Goal: Task Accomplishment & Management: Manage account settings

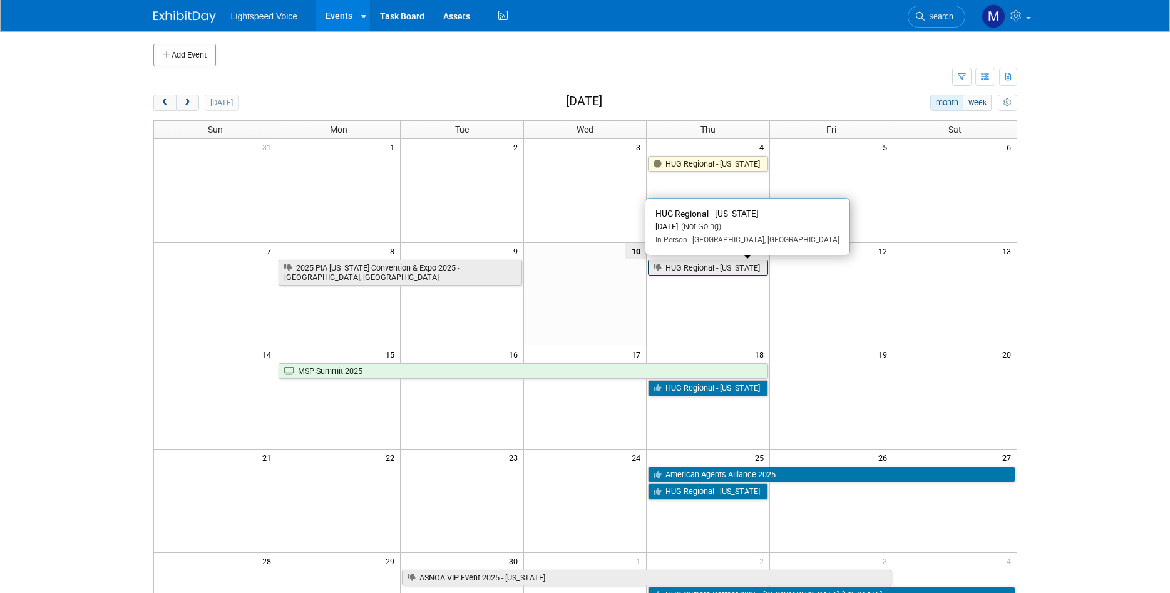
click at [745, 267] on link "HUG Regional - [US_STATE]" at bounding box center [708, 268] width 120 height 16
click at [720, 302] on td at bounding box center [707, 293] width 123 height 103
click at [821, 310] on td at bounding box center [831, 293] width 123 height 103
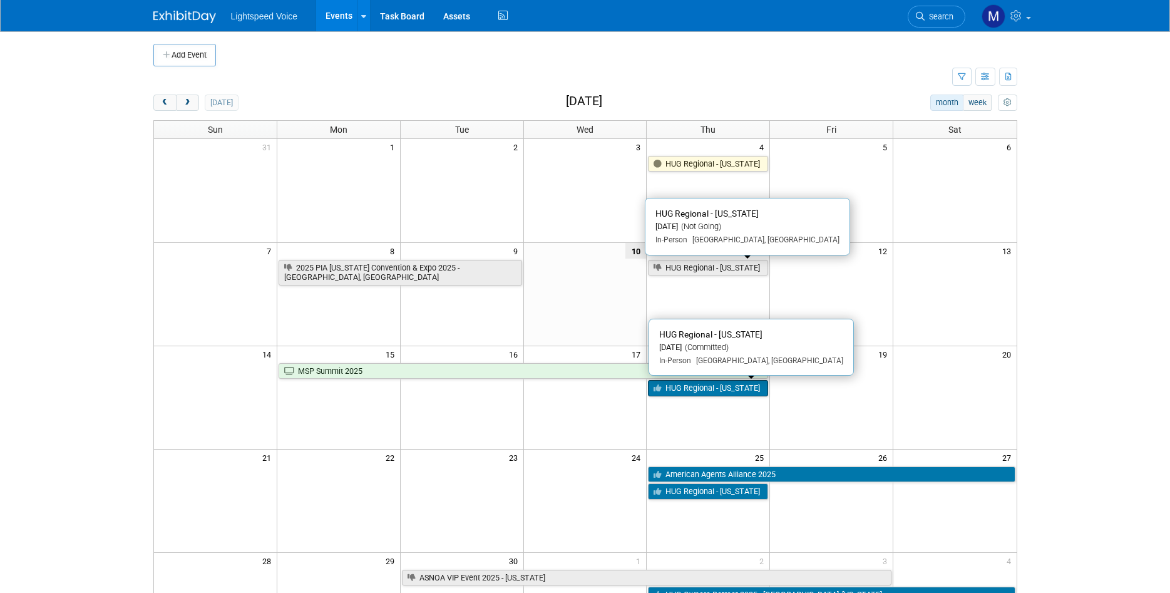
click at [722, 392] on link "HUG Regional - [US_STATE]" at bounding box center [708, 388] width 120 height 16
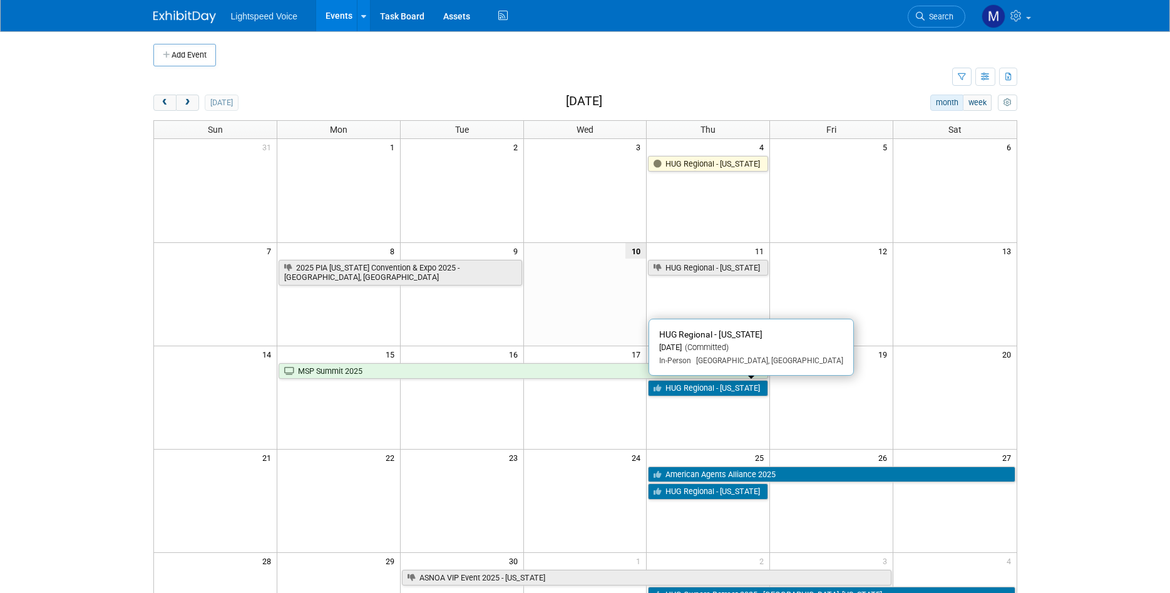
click at [571, 408] on td at bounding box center [584, 396] width 123 height 103
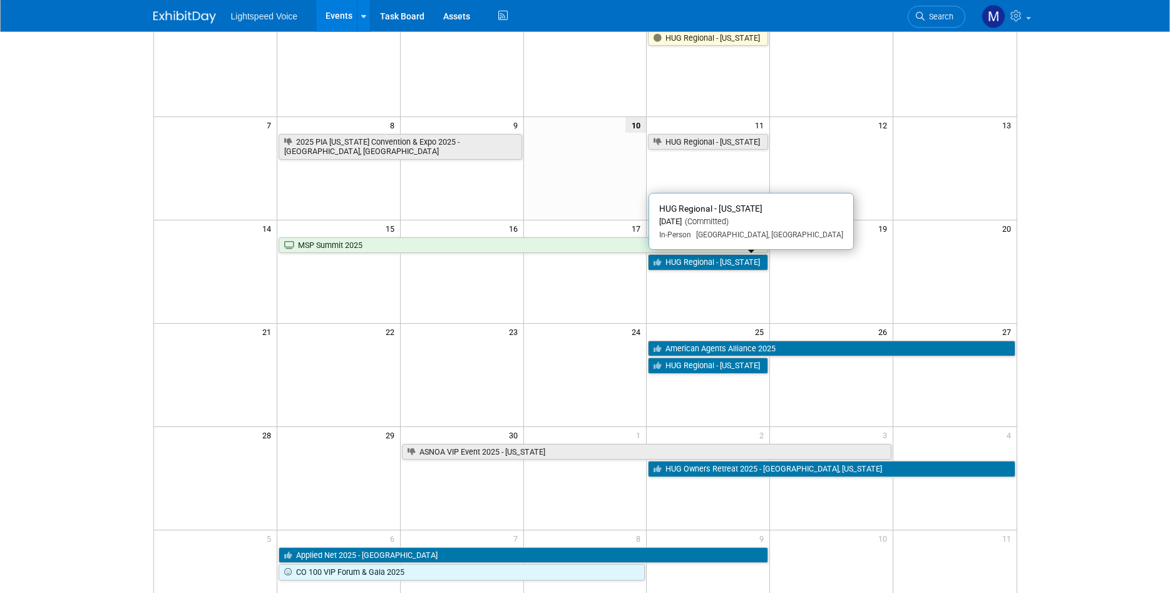
scroll to position [128, 0]
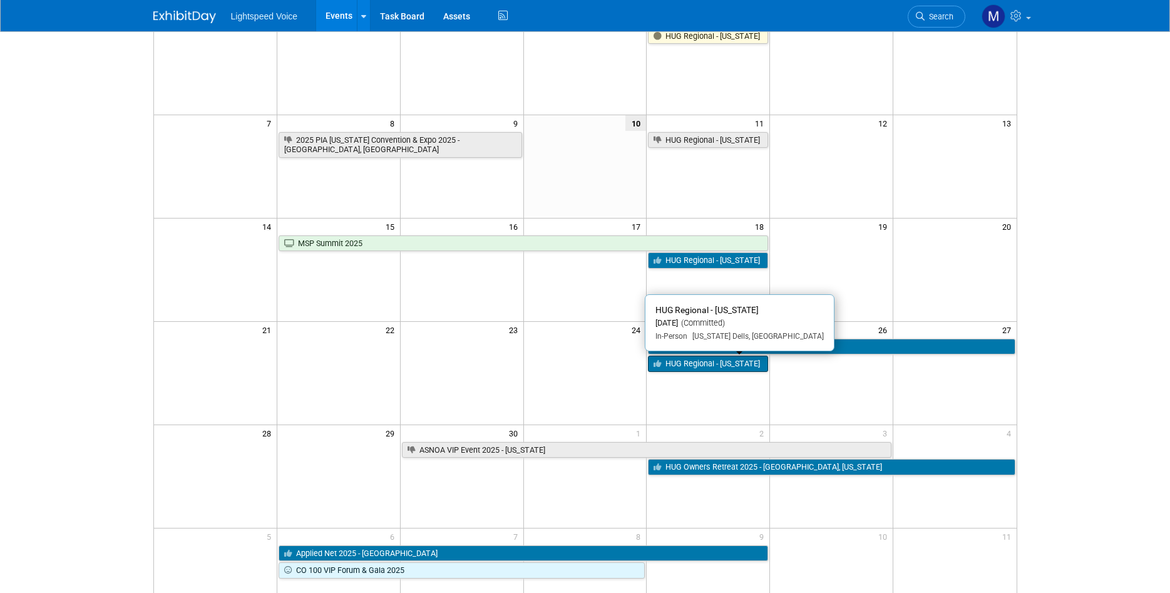
click at [707, 362] on link "HUG Regional - [US_STATE]" at bounding box center [708, 363] width 120 height 16
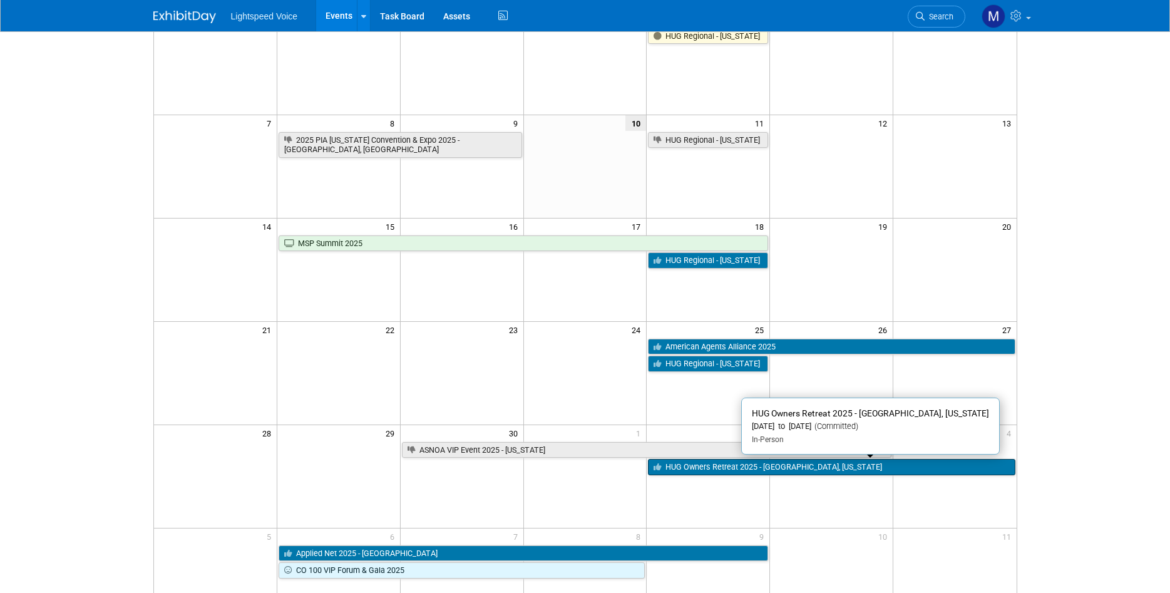
click at [688, 469] on link "HUG Owners Retreat 2025 - [GEOGRAPHIC_DATA], [US_STATE]" at bounding box center [831, 467] width 367 height 16
click at [842, 469] on link "HUG Owners Retreat 2025 - [GEOGRAPHIC_DATA], [US_STATE]" at bounding box center [831, 467] width 367 height 16
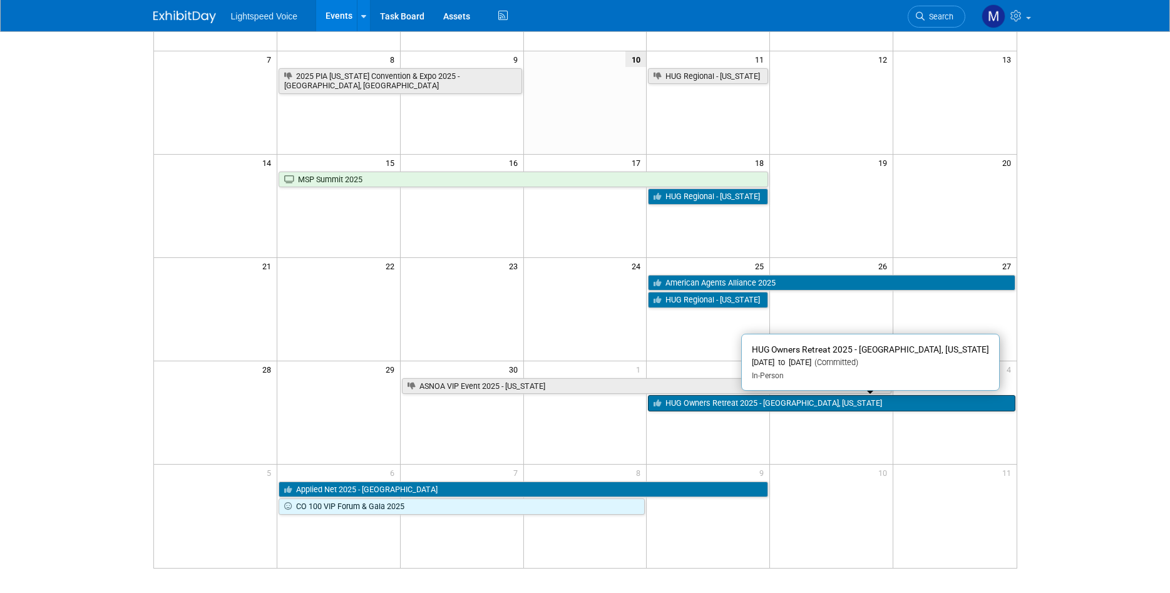
click at [717, 404] on link "HUG Owners Retreat 2025 - [GEOGRAPHIC_DATA], [US_STATE]" at bounding box center [831, 403] width 367 height 16
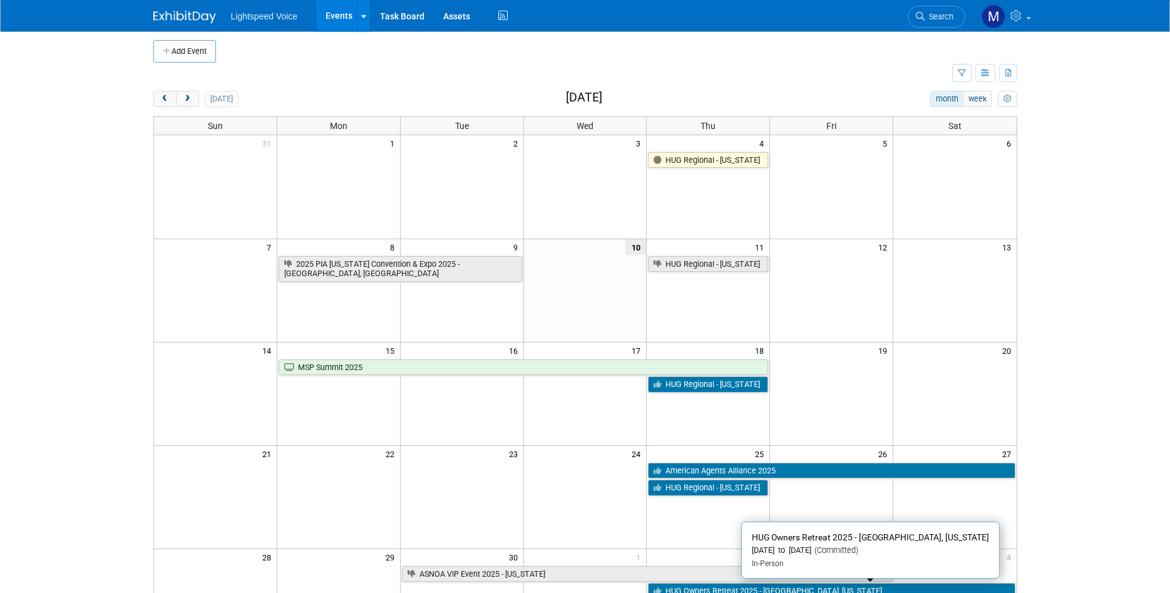
scroll to position [0, 0]
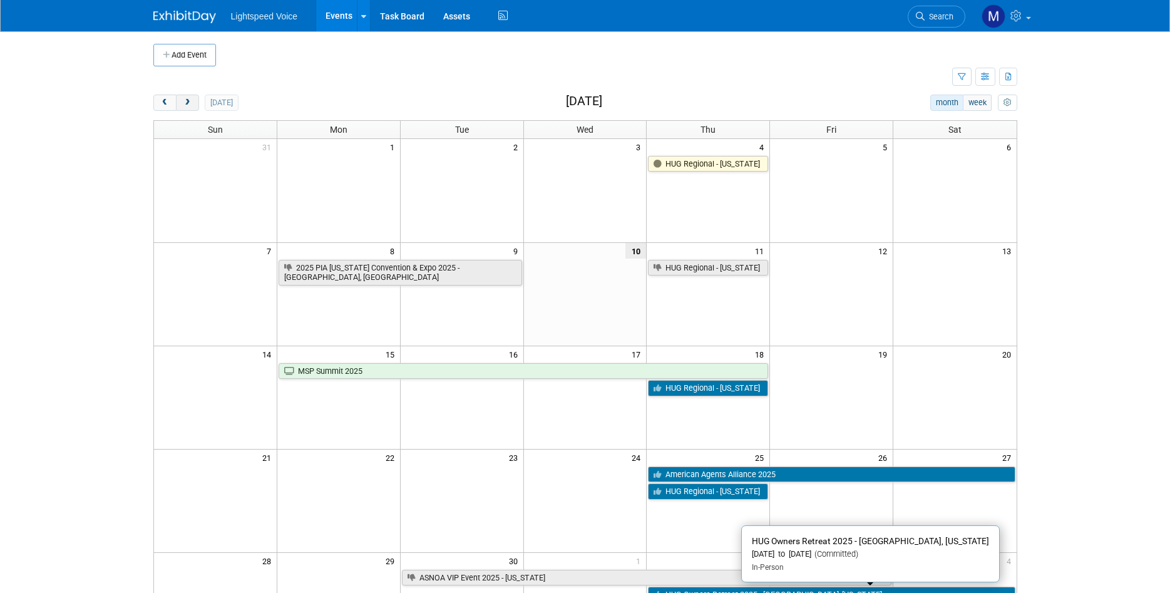
click at [192, 103] on button "next" at bounding box center [187, 102] width 23 height 16
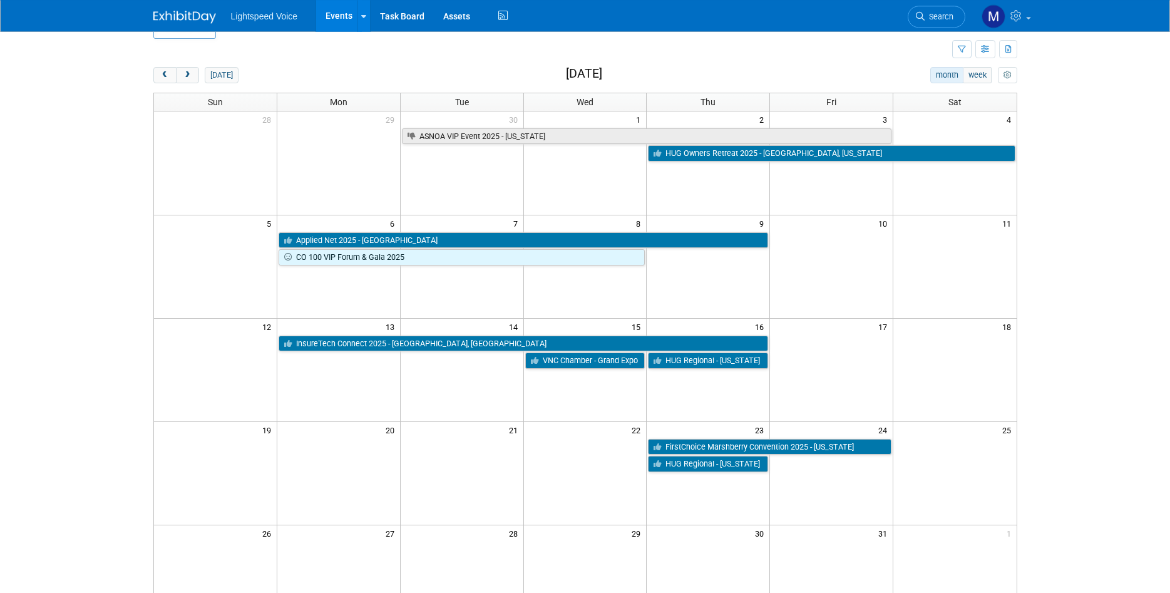
scroll to position [64, 0]
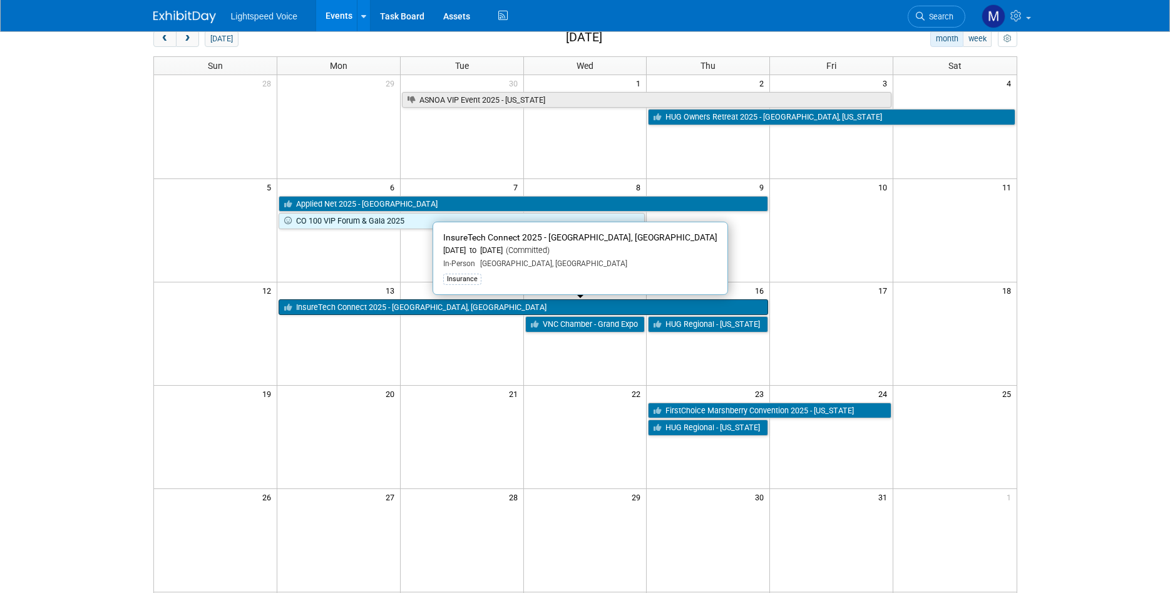
click at [454, 305] on link "InsureTech Connect 2025 - [GEOGRAPHIC_DATA], [GEOGRAPHIC_DATA]" at bounding box center [522, 307] width 489 height 16
click at [449, 307] on link "InsureTech Connect 2025 - [GEOGRAPHIC_DATA], [GEOGRAPHIC_DATA]" at bounding box center [522, 307] width 489 height 16
click at [555, 372] on td at bounding box center [584, 333] width 123 height 103
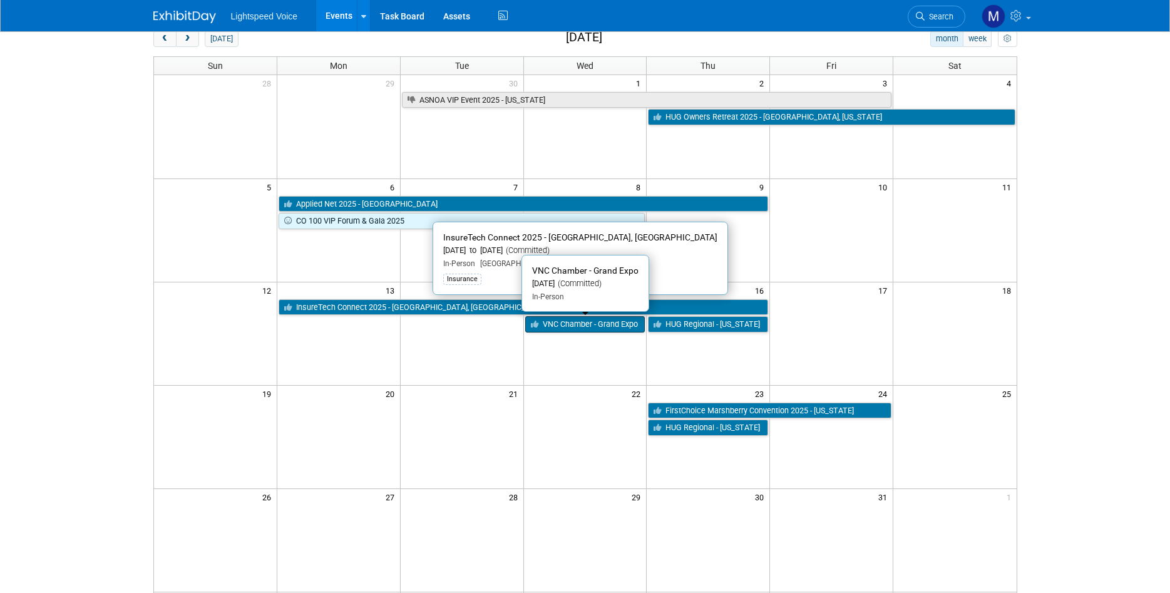
click at [592, 324] on link "VNC Chamber - Grand Expo" at bounding box center [585, 324] width 120 height 16
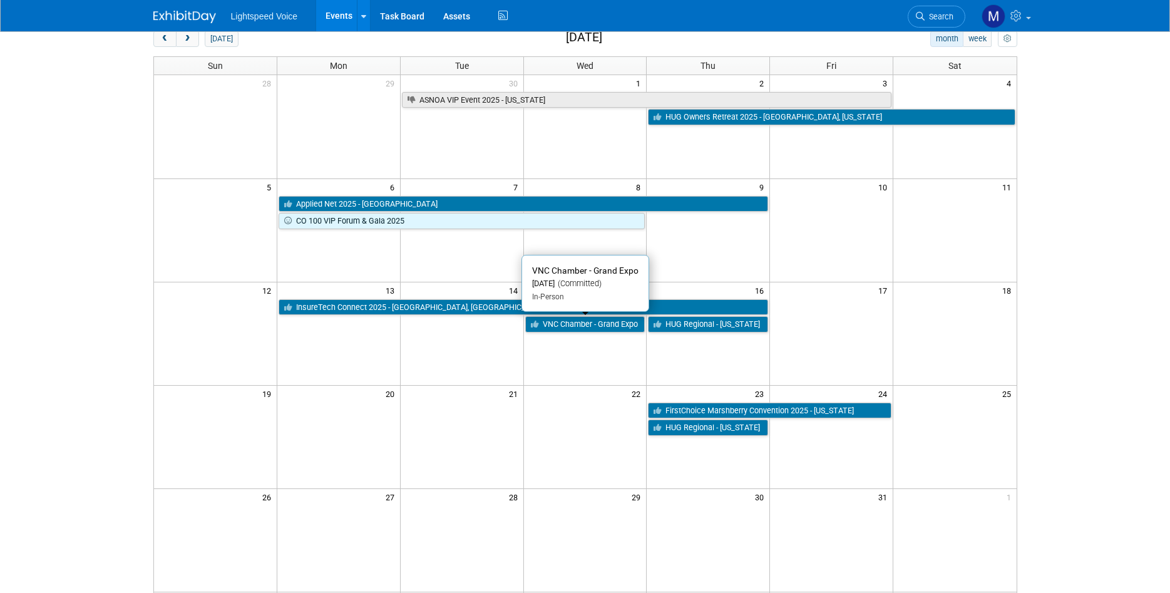
click at [871, 349] on td at bounding box center [831, 333] width 123 height 103
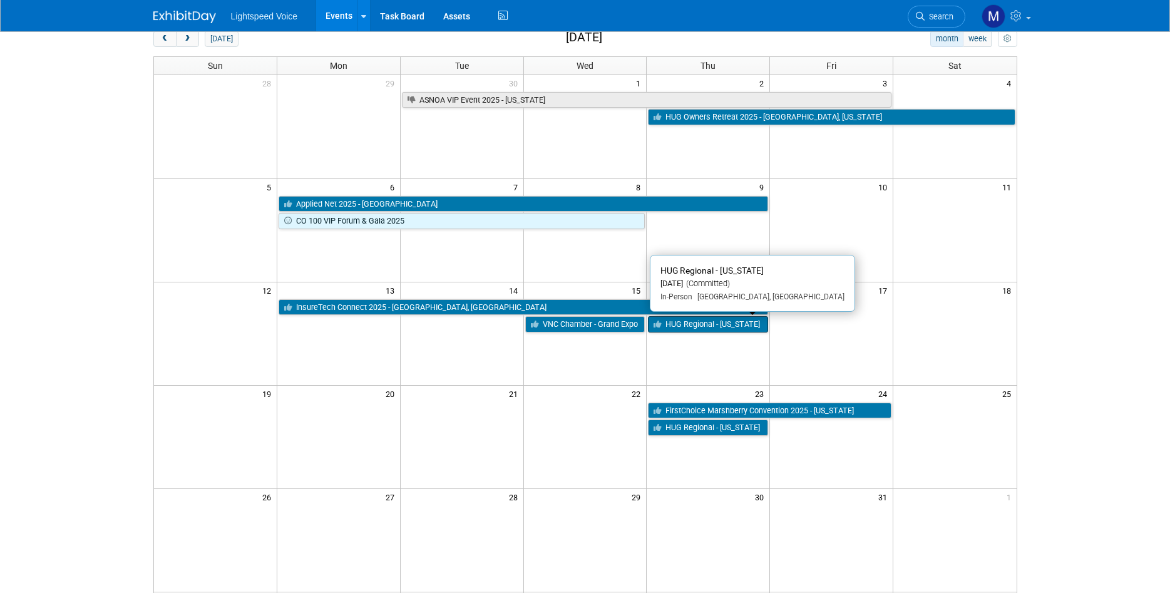
click at [701, 327] on link "HUG Regional - [US_STATE]" at bounding box center [708, 324] width 120 height 16
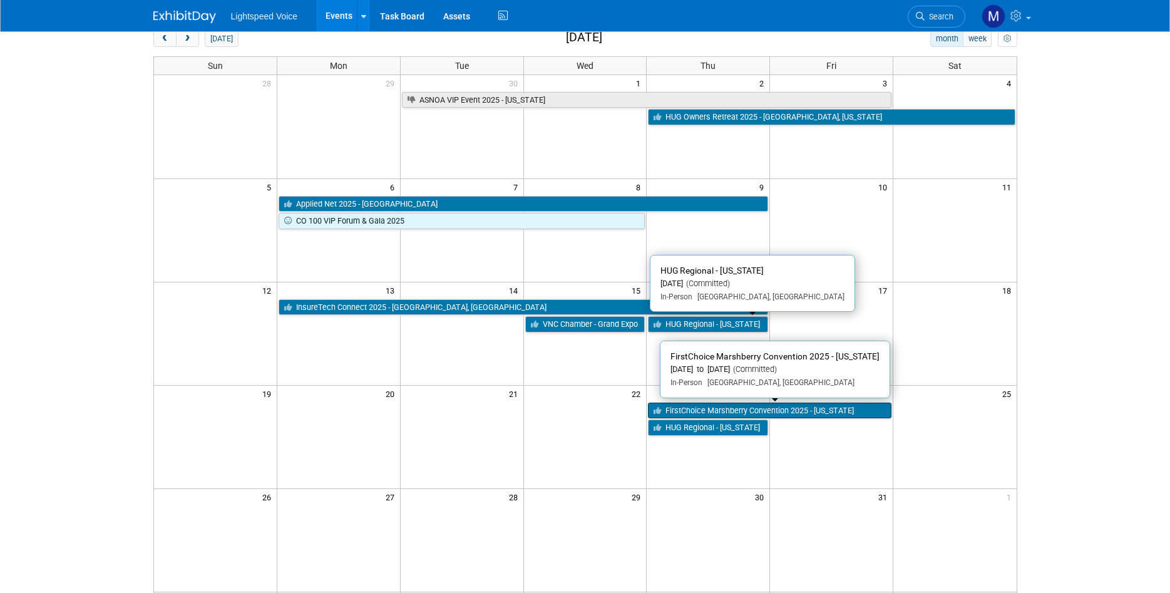
click at [728, 411] on link "FirstChoice Marshberry Convention 2025 - [US_STATE]" at bounding box center [769, 410] width 243 height 16
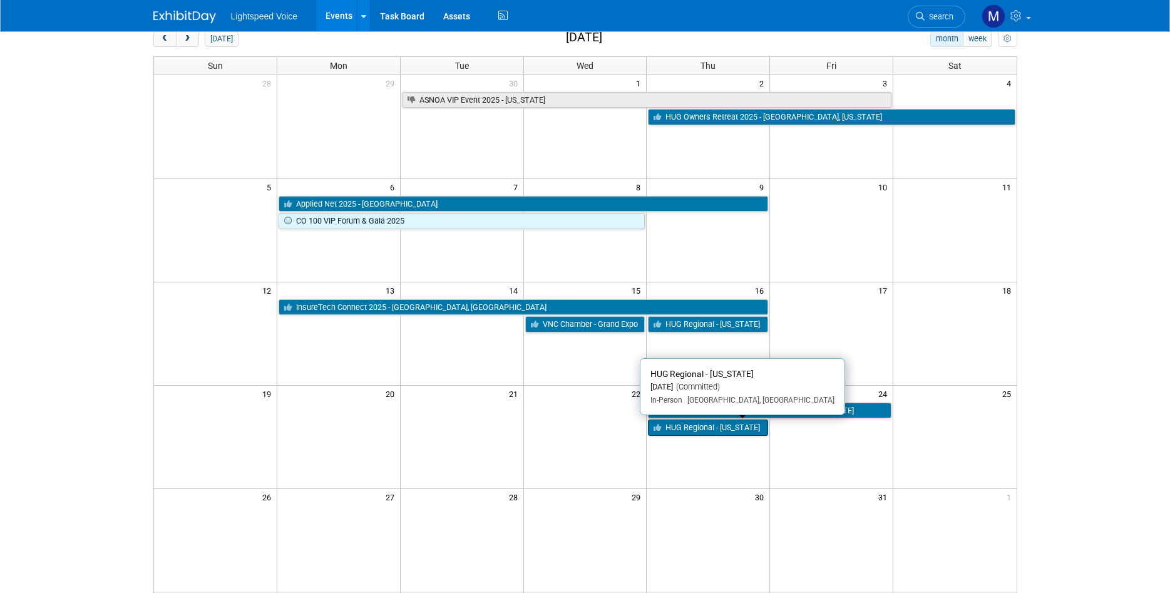
click at [749, 432] on link "HUG Regional - [US_STATE]" at bounding box center [708, 427] width 120 height 16
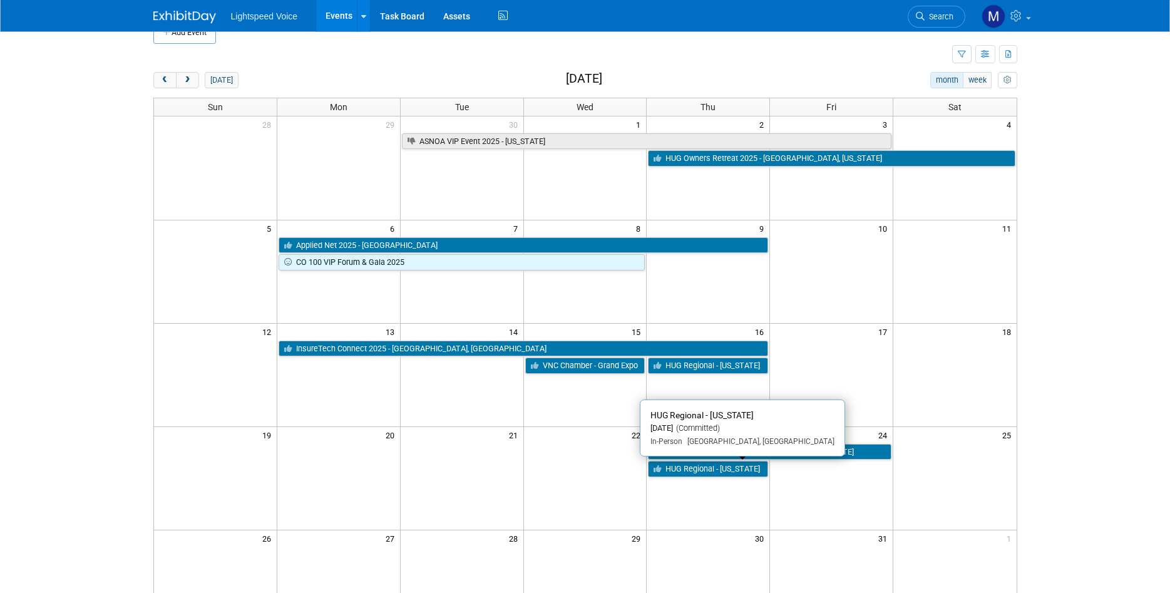
scroll to position [0, 0]
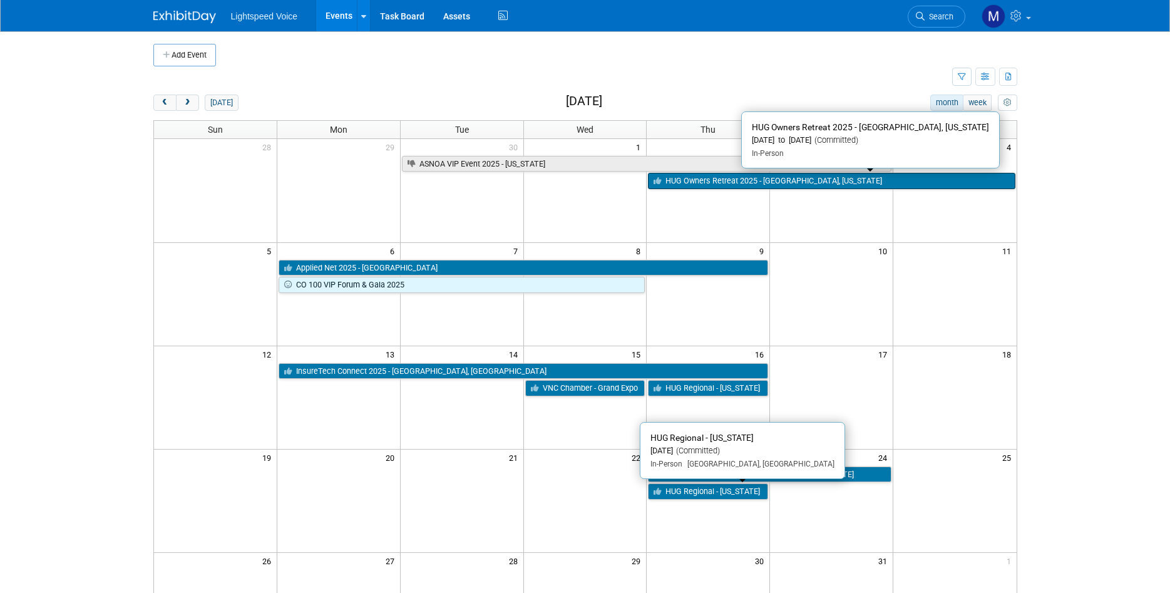
click at [823, 183] on link "HUG Owners Retreat 2025 - [GEOGRAPHIC_DATA], [US_STATE]" at bounding box center [831, 181] width 367 height 16
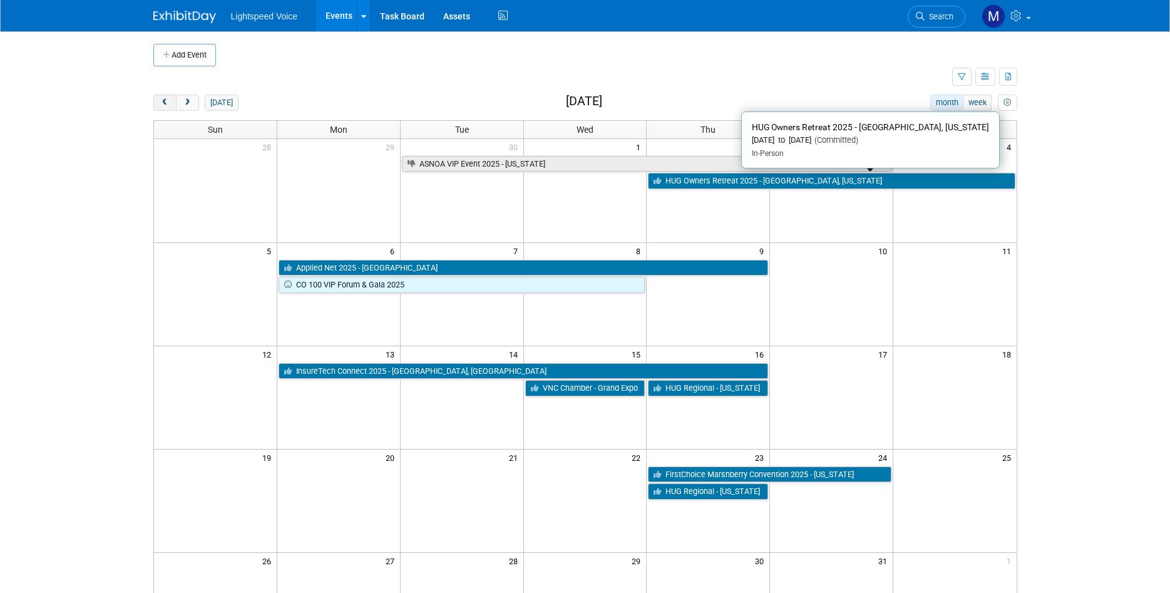
click at [165, 100] on span "prev" at bounding box center [164, 103] width 9 height 8
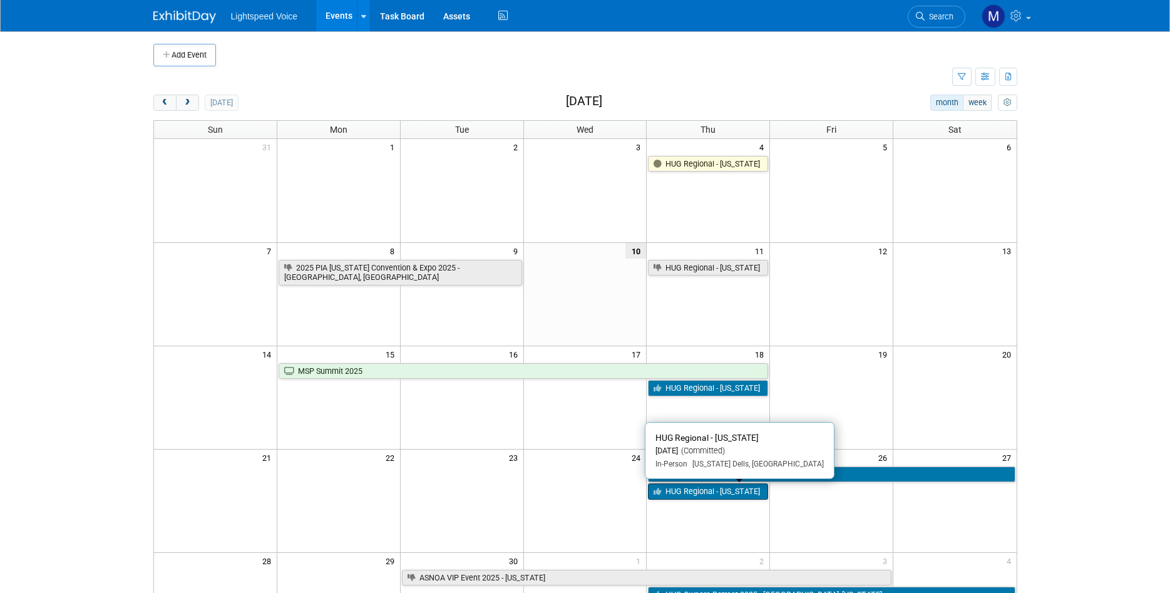
click at [731, 490] on link "HUG Regional - [US_STATE]" at bounding box center [708, 491] width 120 height 16
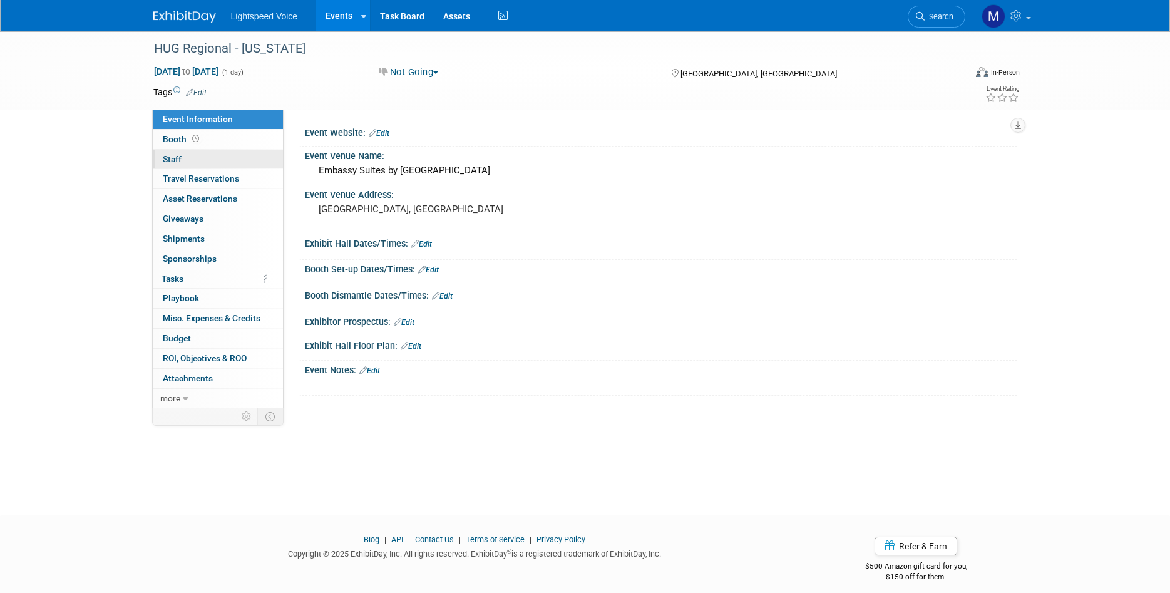
click at [182, 161] on link "0 Staff 0" at bounding box center [218, 159] width 130 height 19
click at [173, 155] on span "Staff 1" at bounding box center [178, 159] width 31 height 10
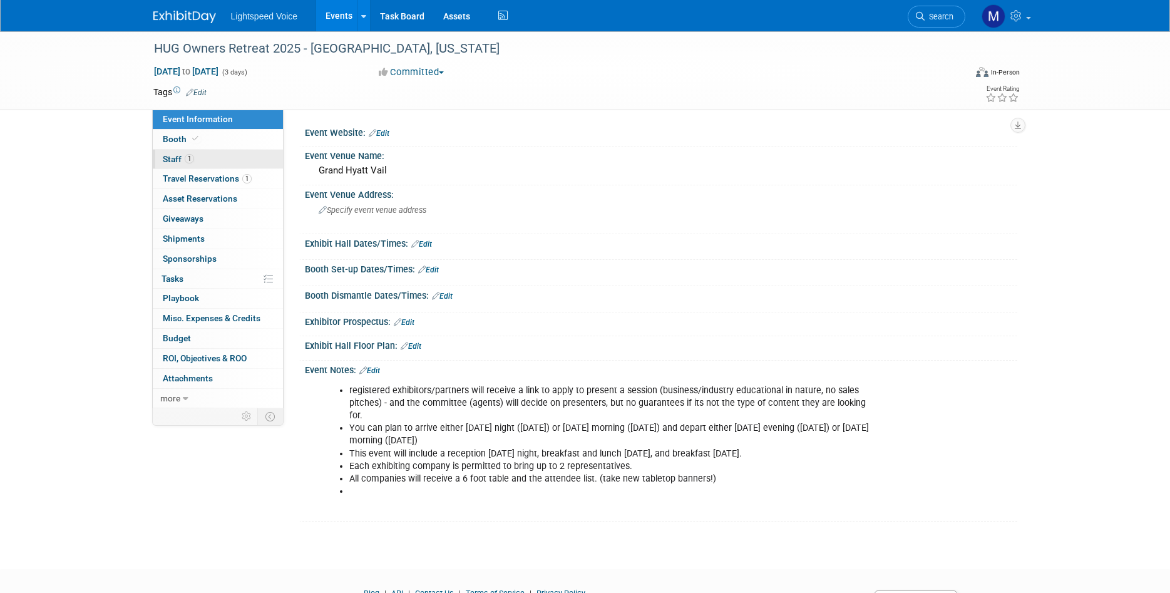
click at [166, 160] on span "Staff 1" at bounding box center [178, 159] width 31 height 10
click at [177, 155] on span "Staff 1" at bounding box center [178, 159] width 31 height 10
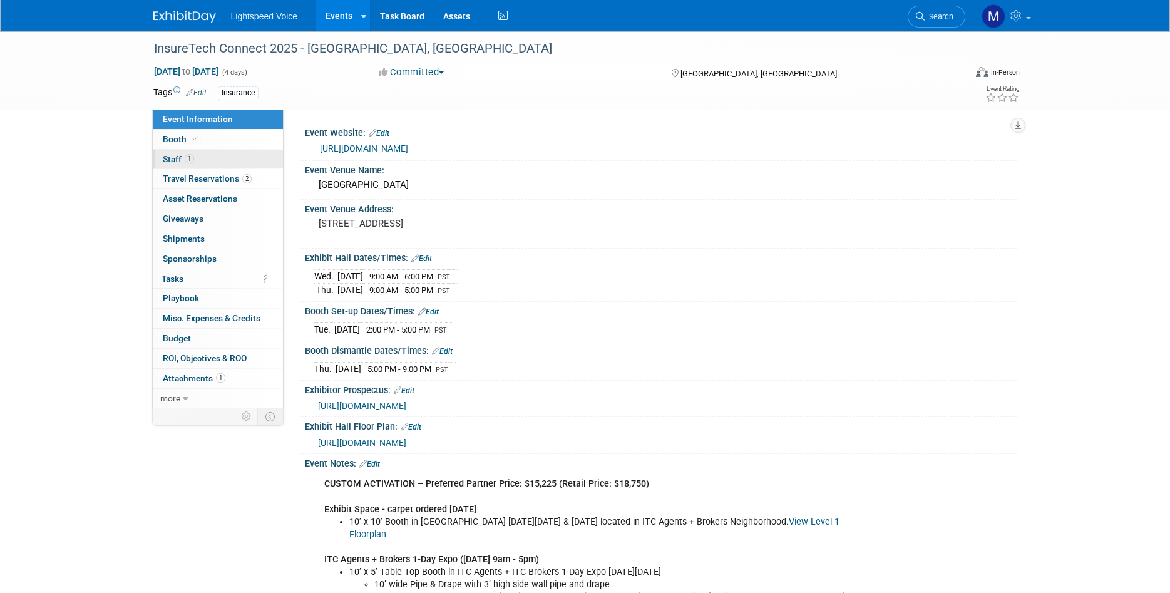
click at [180, 156] on span "Staff 1" at bounding box center [178, 159] width 31 height 10
click at [177, 161] on span "Staff 1" at bounding box center [178, 159] width 31 height 10
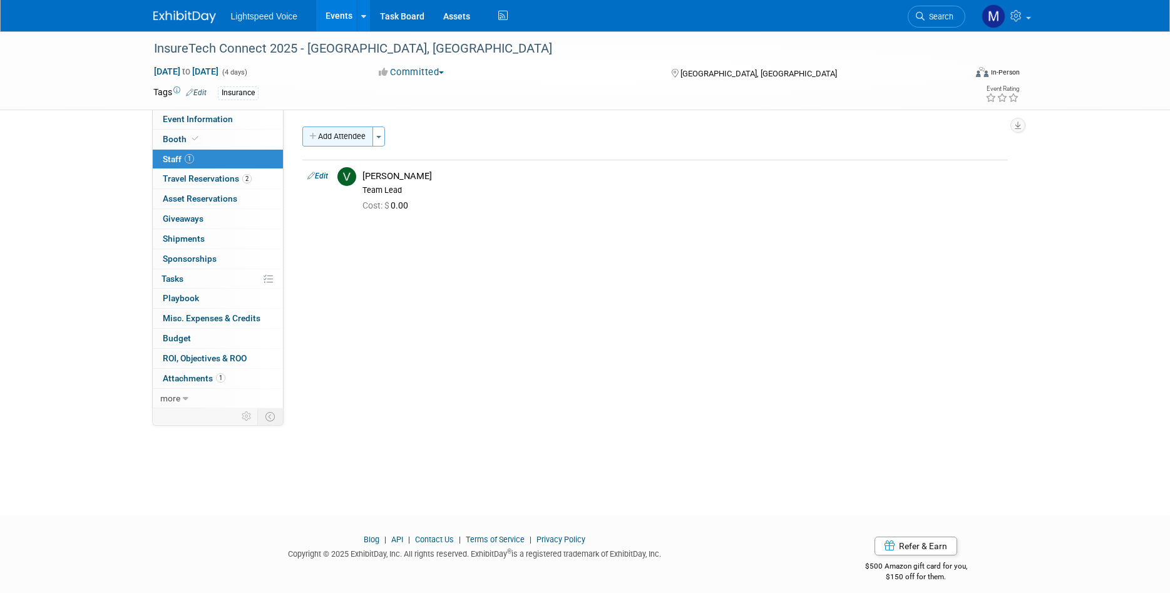
click at [355, 138] on button "Add Attendee" at bounding box center [337, 136] width 71 height 20
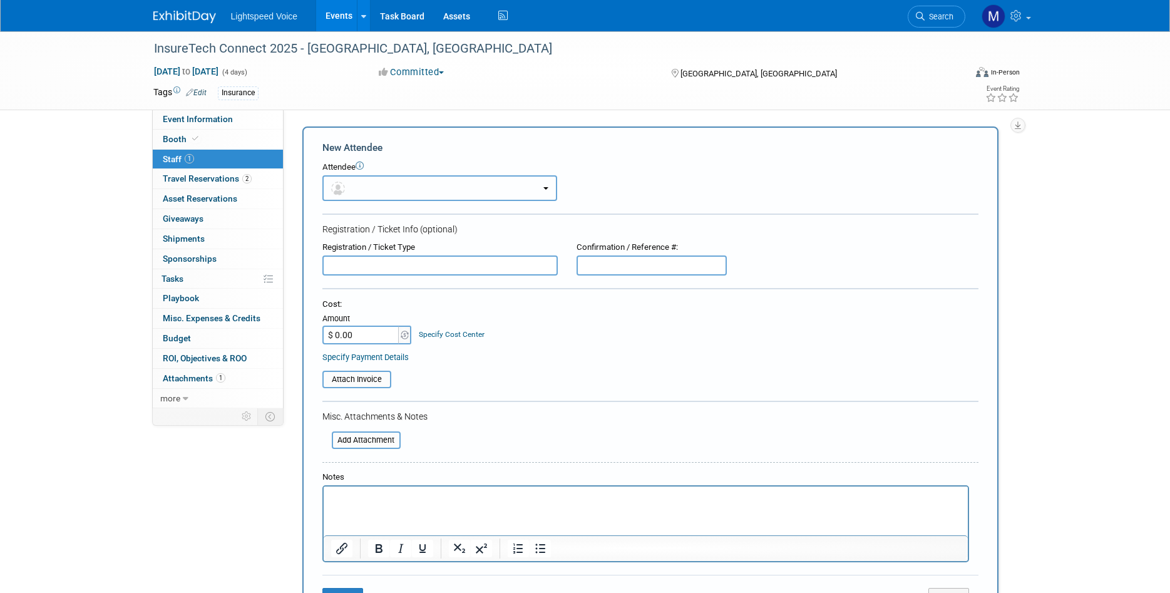
click at [390, 178] on button "button" at bounding box center [439, 188] width 235 height 26
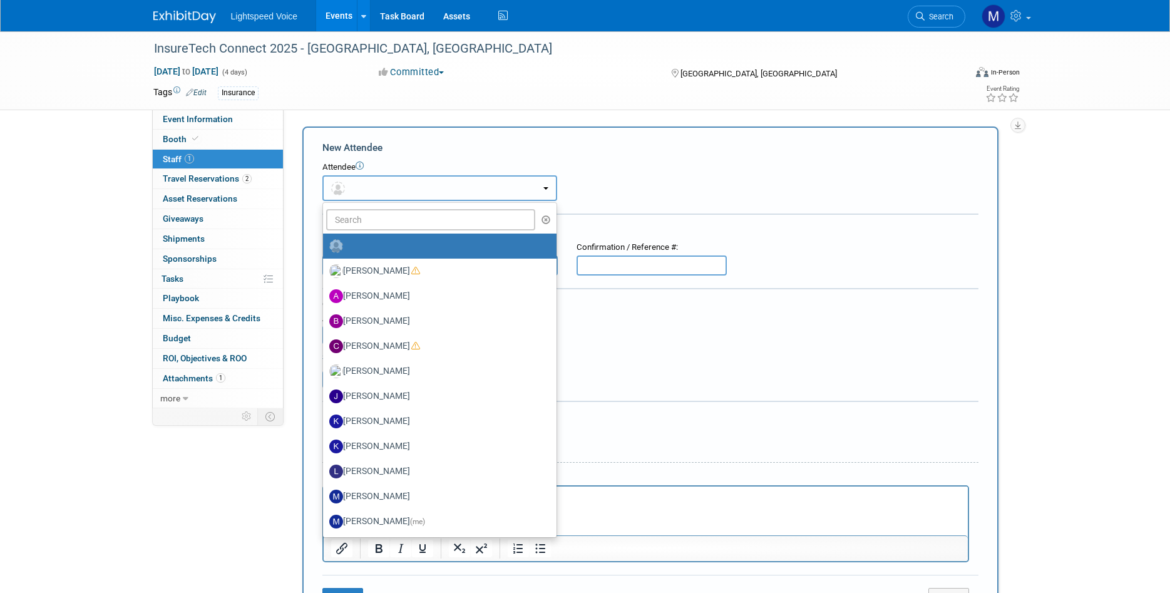
click at [375, 193] on button "button" at bounding box center [439, 188] width 235 height 26
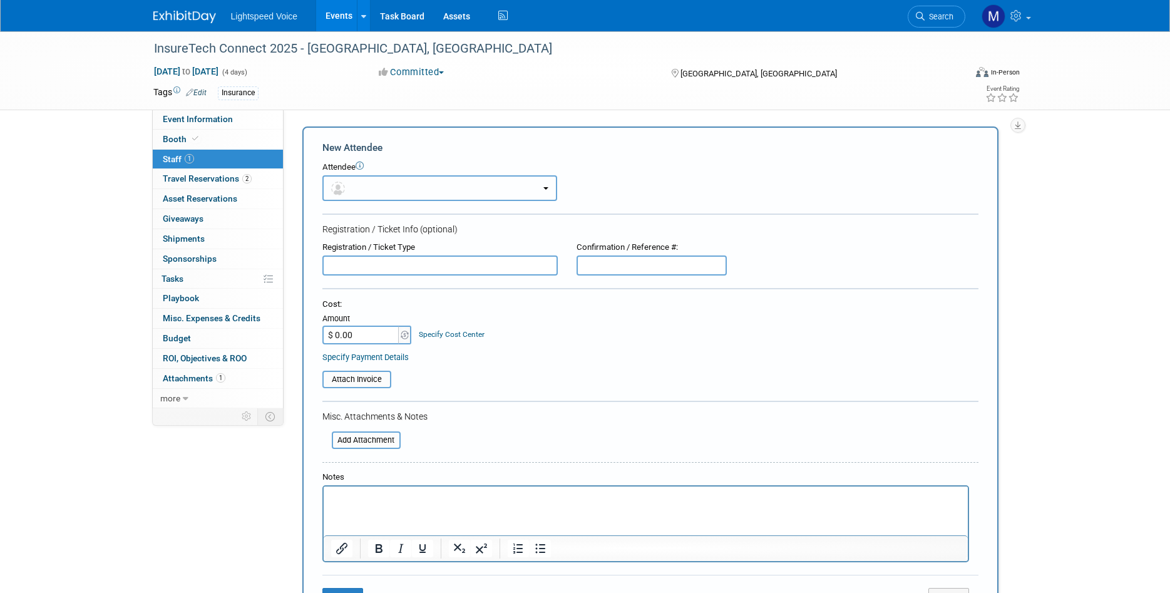
click at [367, 187] on button "button" at bounding box center [439, 188] width 235 height 26
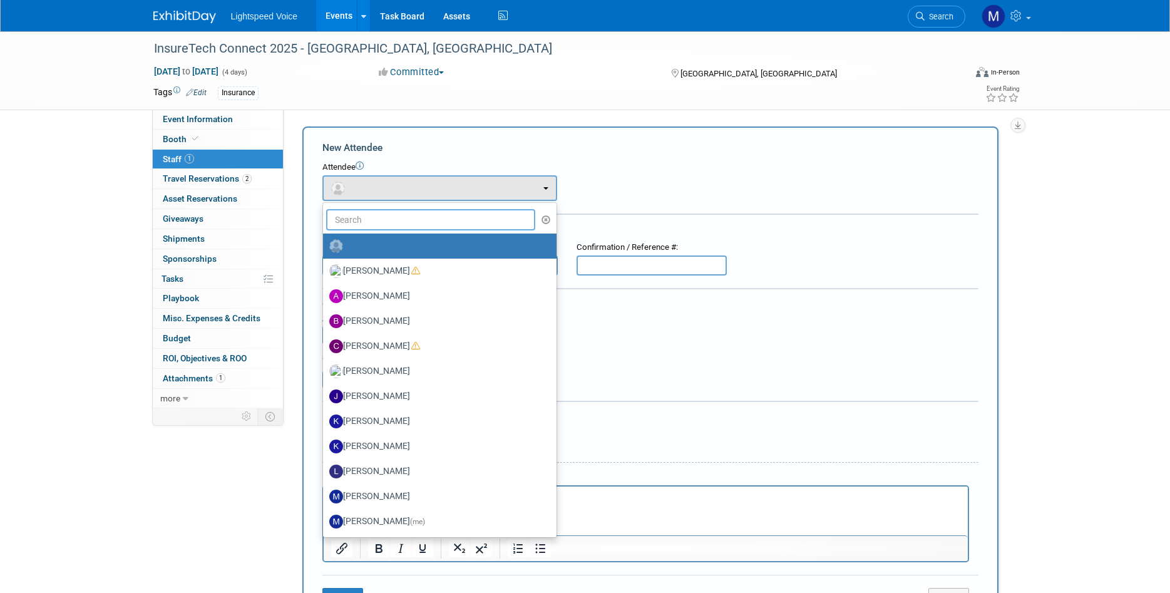
click at [372, 213] on input "text" at bounding box center [431, 219] width 210 height 21
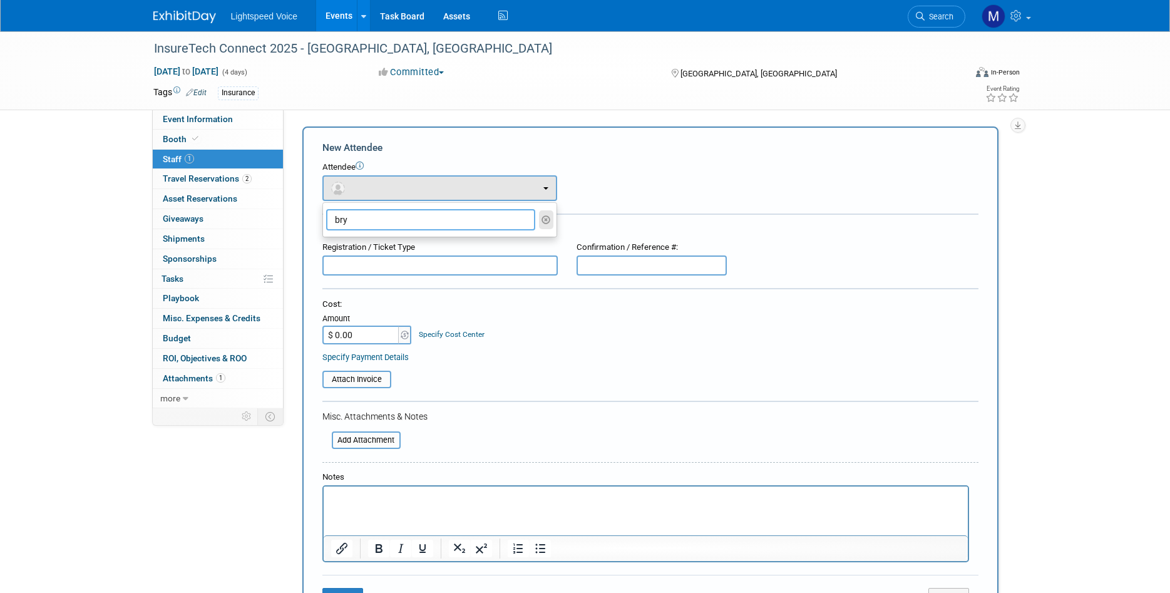
type input "bry"
click at [545, 220] on icon "button" at bounding box center [545, 219] width 9 height 9
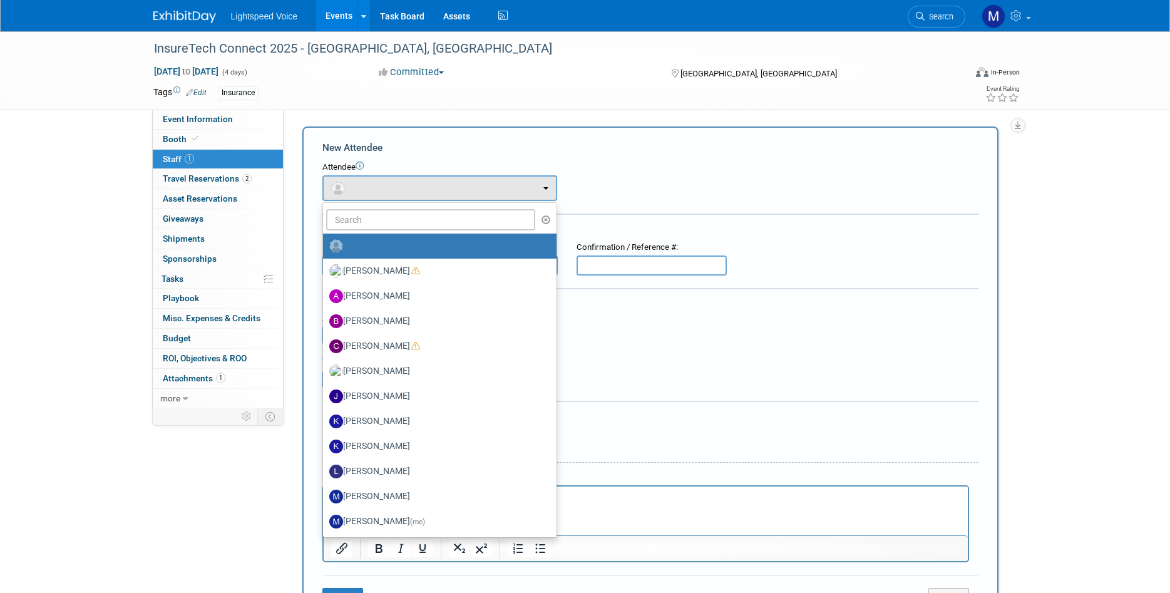
click at [94, 223] on div "InsureTech Connect 2025 - Las Vegas, NV Oct 13, 2025 to Oct 16, 2025 (4 days) O…" at bounding box center [585, 385] width 1170 height 709
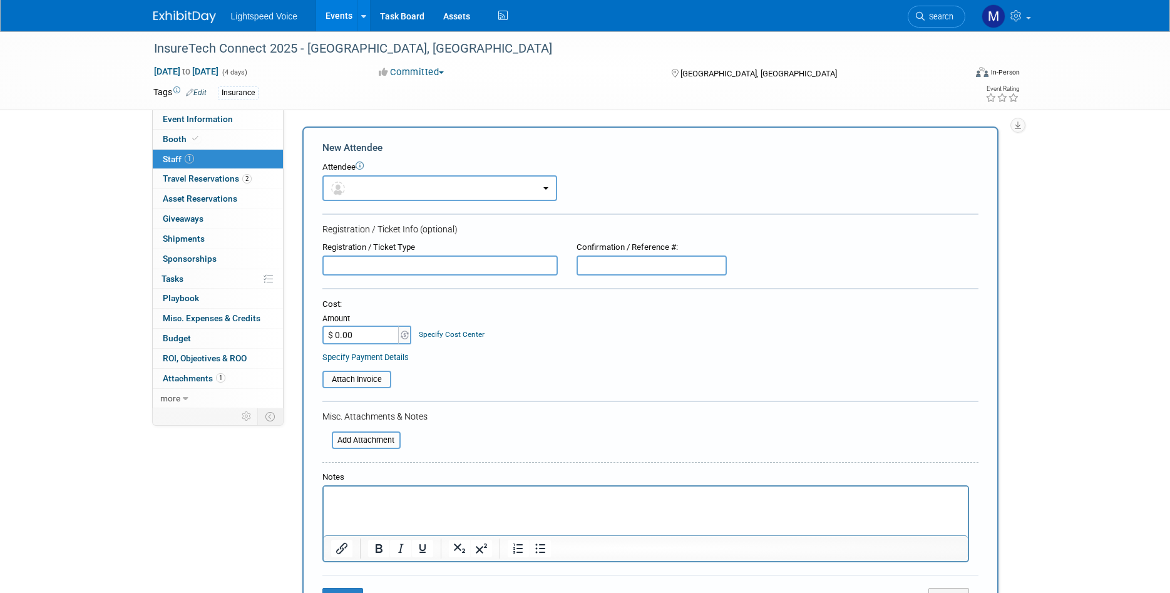
click at [93, 79] on div "InsureTech Connect 2025 - Las Vegas, NV Oct 13, 2025 to Oct 16, 2025 (4 days) O…" at bounding box center [585, 70] width 1170 height 79
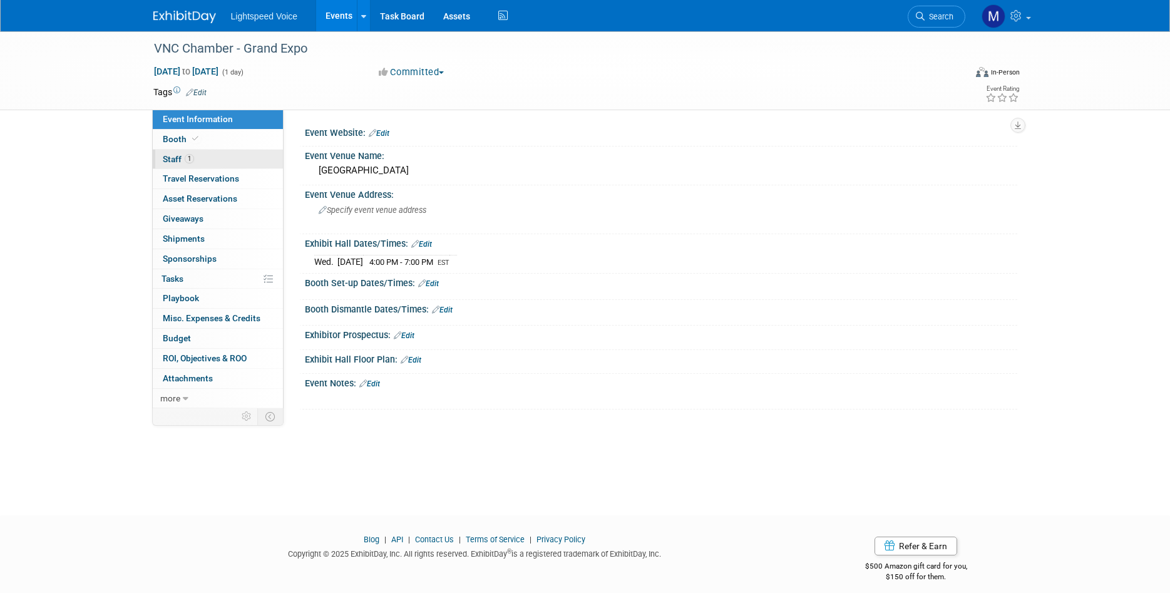
click at [180, 156] on span "Staff 1" at bounding box center [178, 159] width 31 height 10
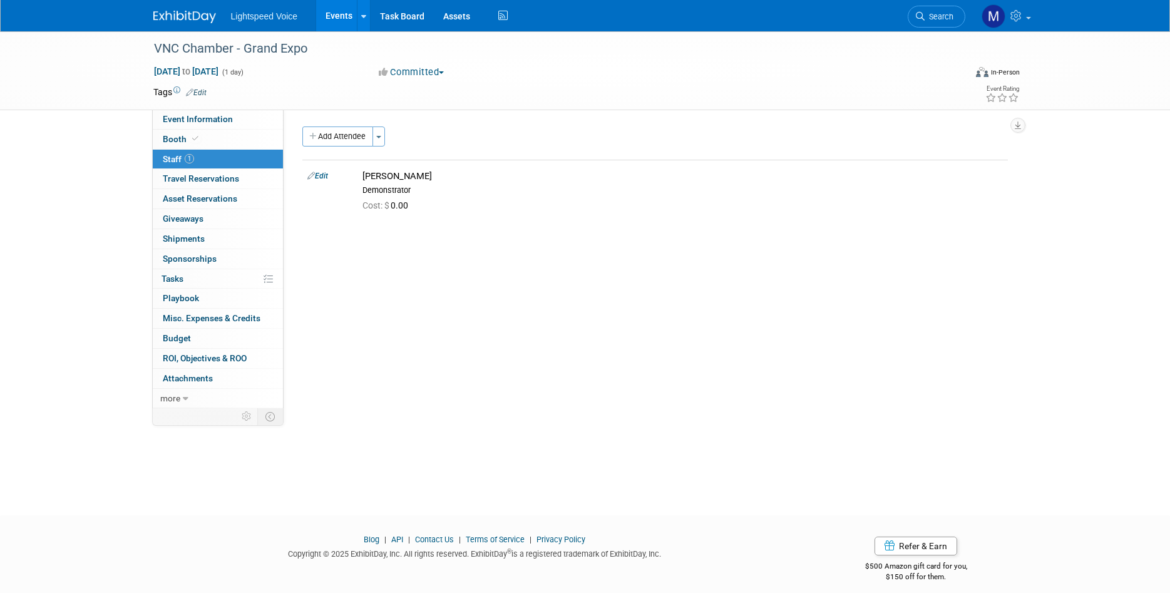
click at [176, 156] on span "Staff 1" at bounding box center [178, 159] width 31 height 10
click at [345, 140] on button "Add Attendee" at bounding box center [337, 136] width 71 height 20
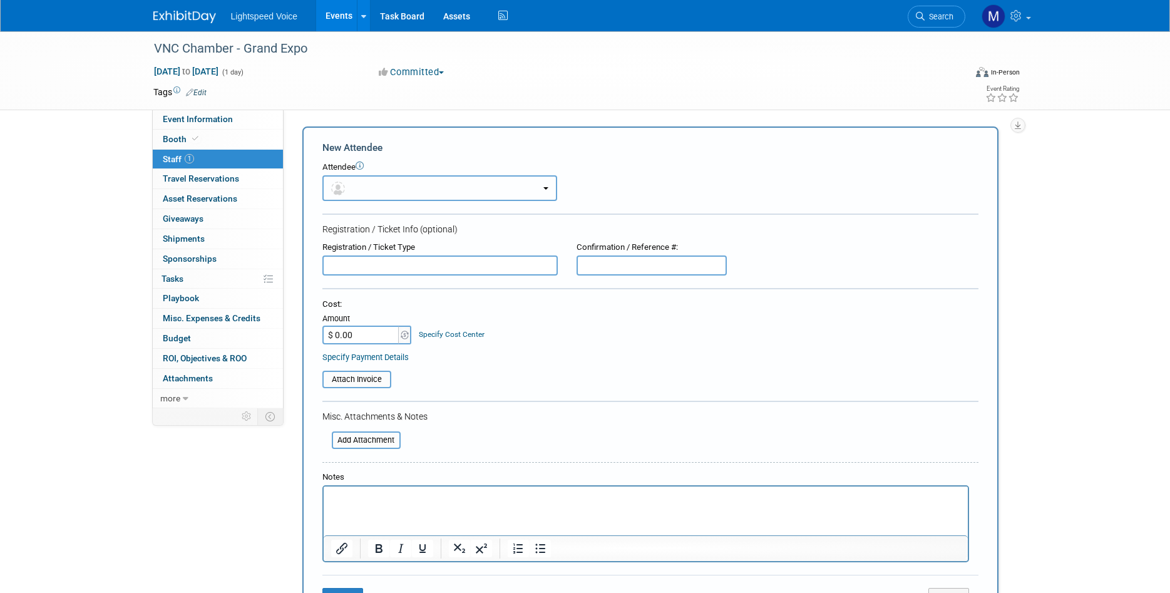
click at [362, 183] on button "button" at bounding box center [439, 188] width 235 height 26
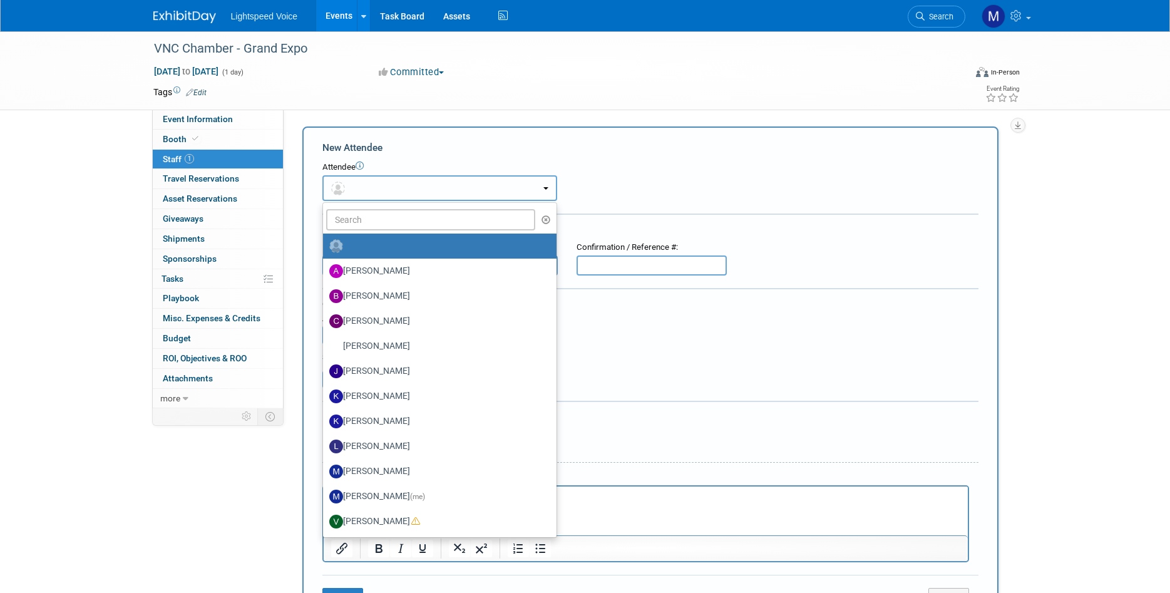
click at [363, 186] on button "button" at bounding box center [439, 188] width 235 height 26
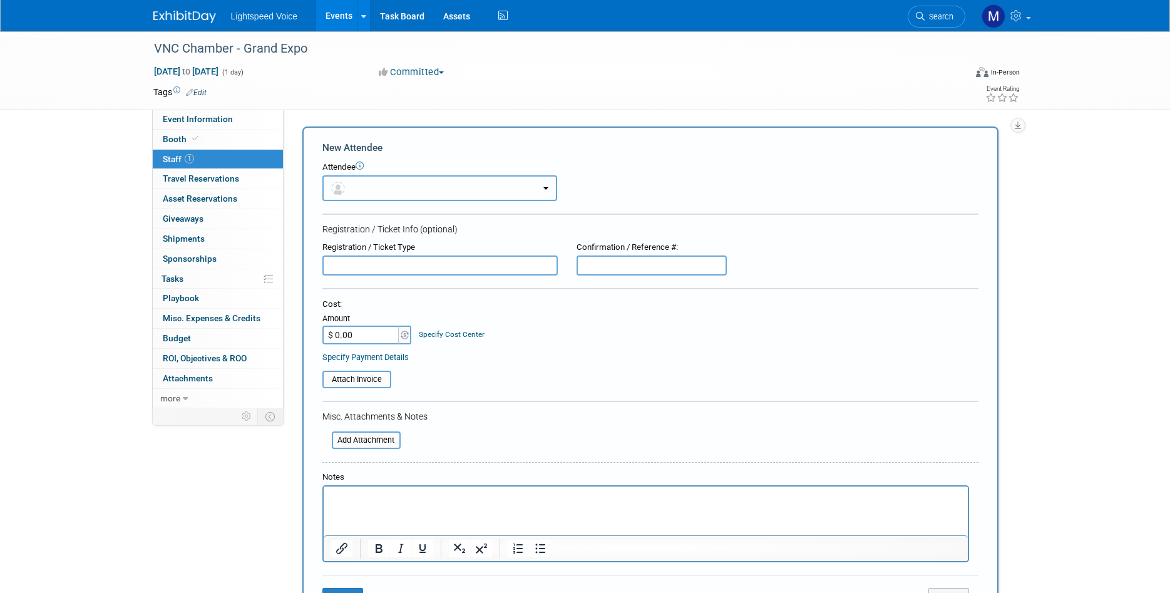
click at [360, 192] on button "button" at bounding box center [439, 188] width 235 height 26
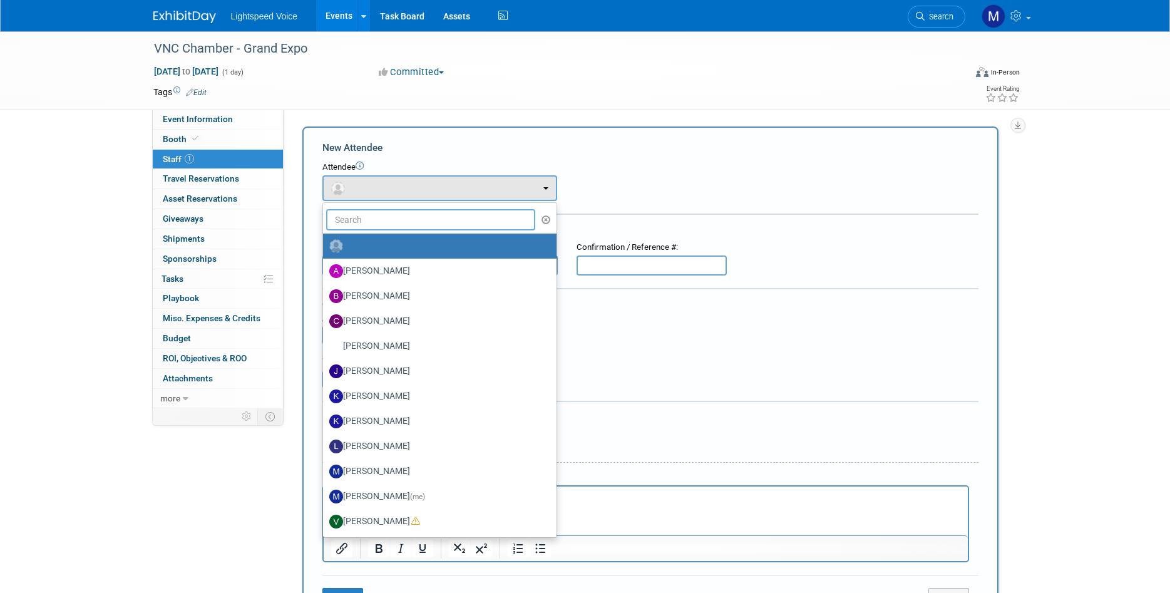
click at [374, 216] on input "text" at bounding box center [431, 219] width 210 height 21
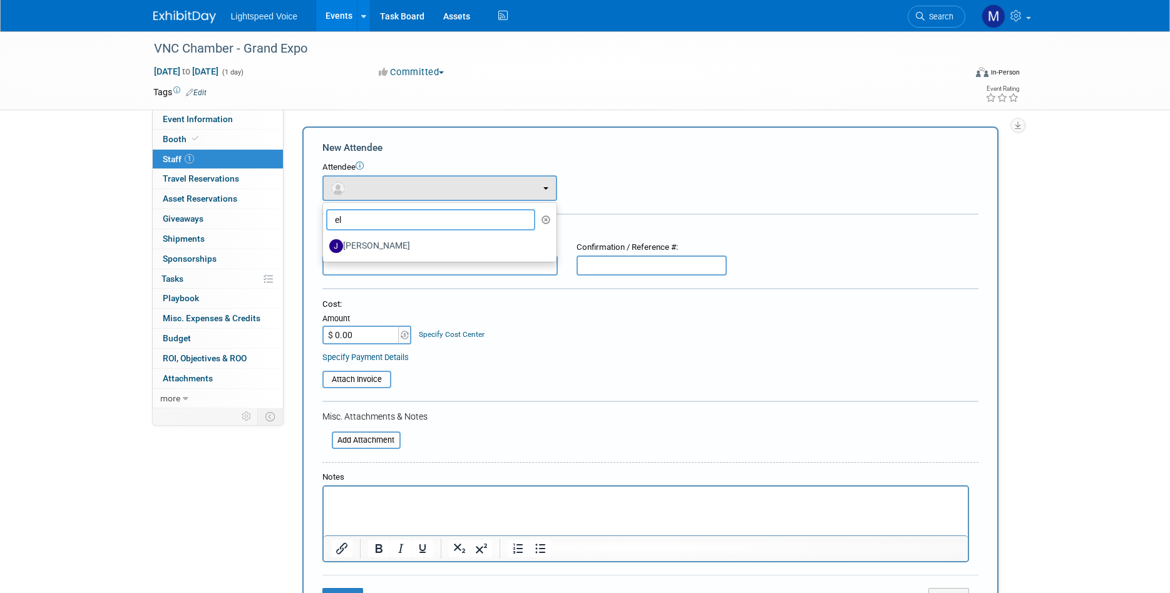
type input "el"
click at [544, 220] on icon "button" at bounding box center [545, 219] width 9 height 9
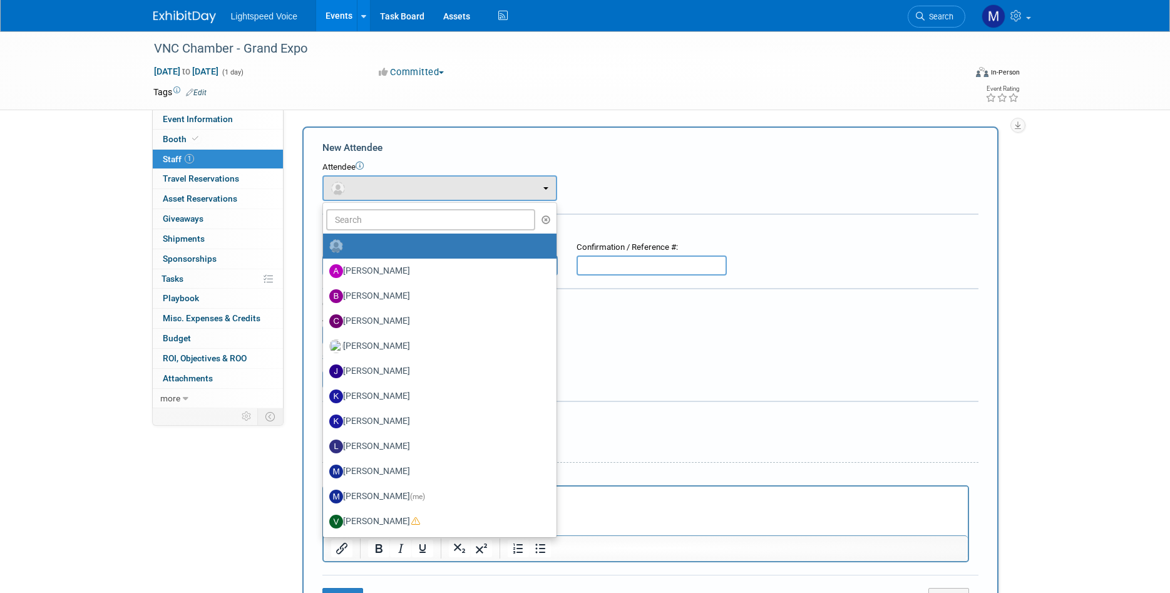
click at [88, 518] on div "VNC Chamber - Grand Expo Oct 15, 2025 to Oct 15, 2025 (1 day) Oct 15, 2025 to O…" at bounding box center [585, 385] width 1170 height 709
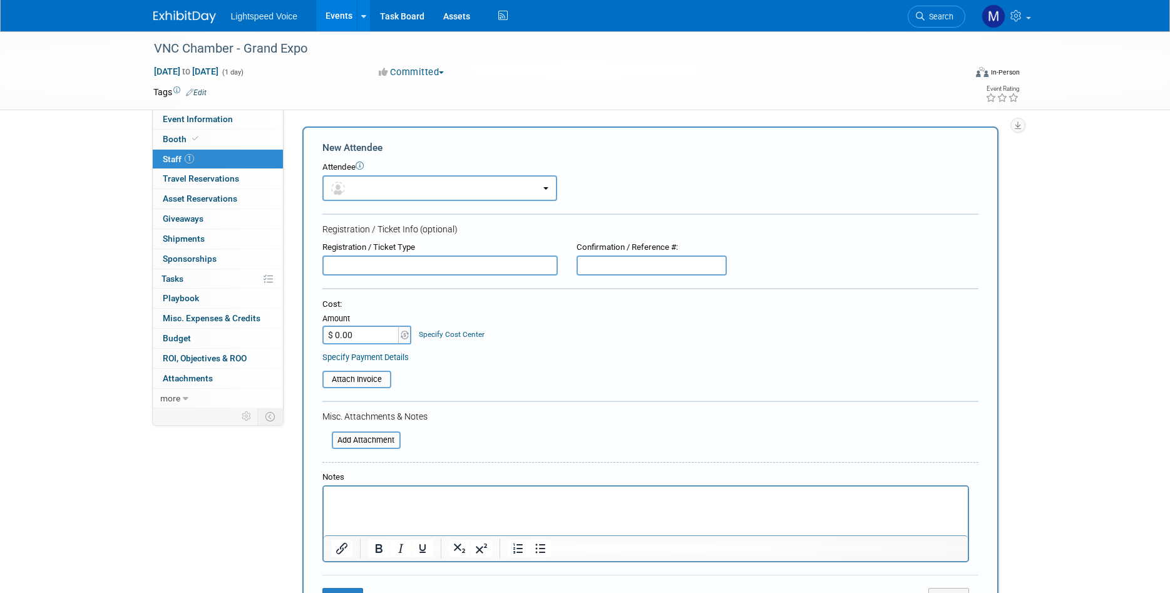
click at [103, 161] on div "VNC Chamber - Grand Expo Oct 15, 2025 to Oct 15, 2025 (1 day) Oct 15, 2025 to O…" at bounding box center [585, 385] width 1170 height 709
click at [86, 157] on div "VNC Chamber - Grand Expo Oct 15, 2025 to Oct 15, 2025 (1 day) Oct 15, 2025 to O…" at bounding box center [585, 385] width 1170 height 709
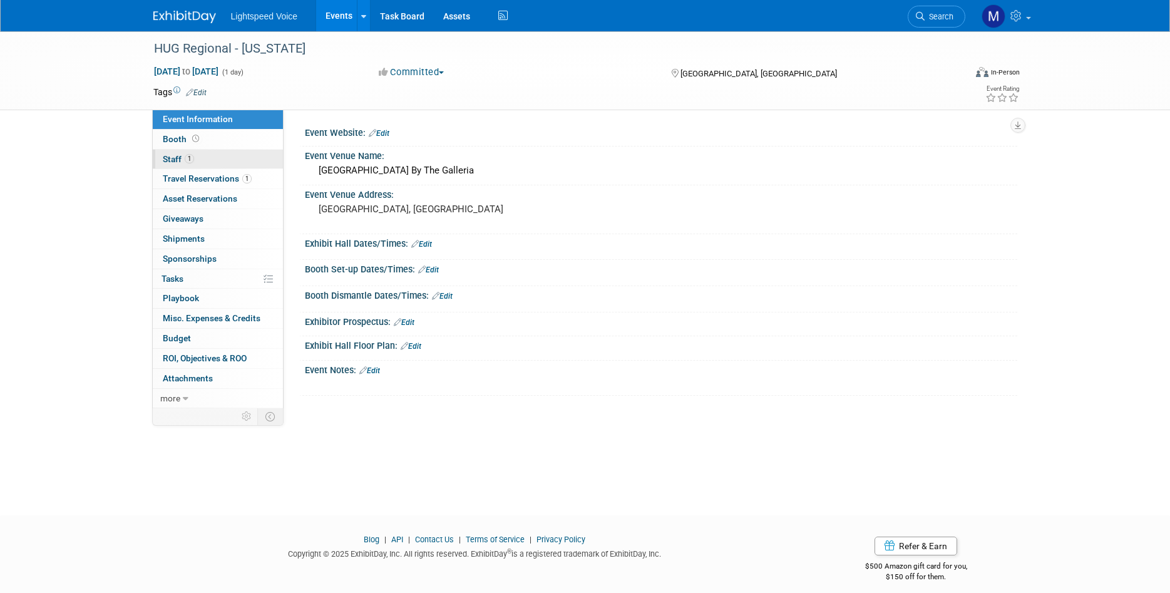
click at [176, 156] on span "Staff 1" at bounding box center [178, 159] width 31 height 10
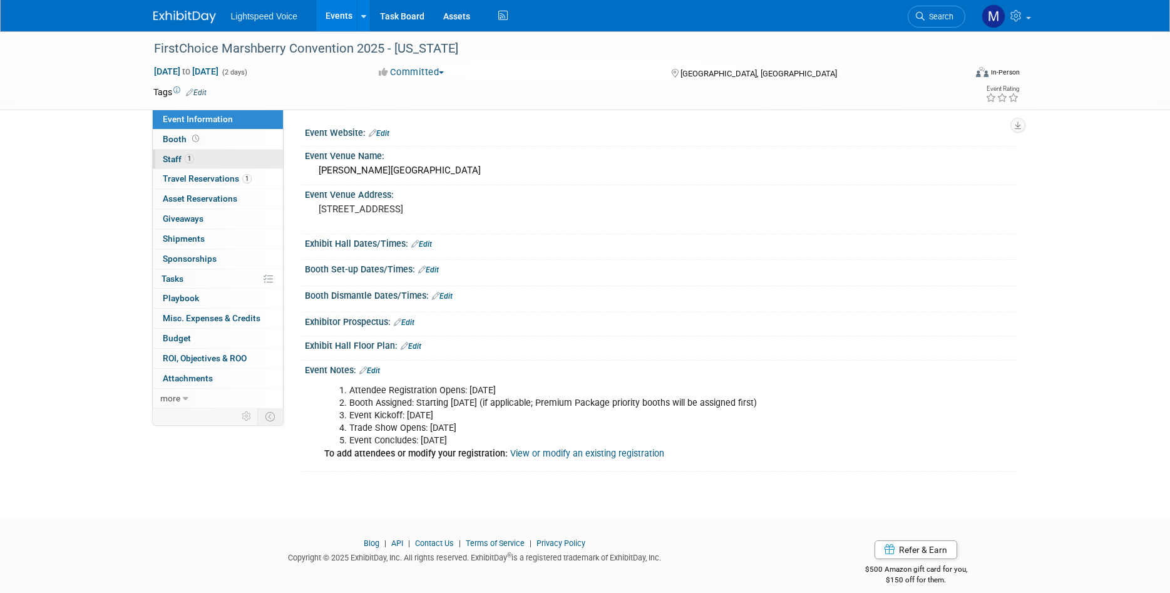
click at [187, 154] on link "1 Staff 1" at bounding box center [218, 159] width 130 height 19
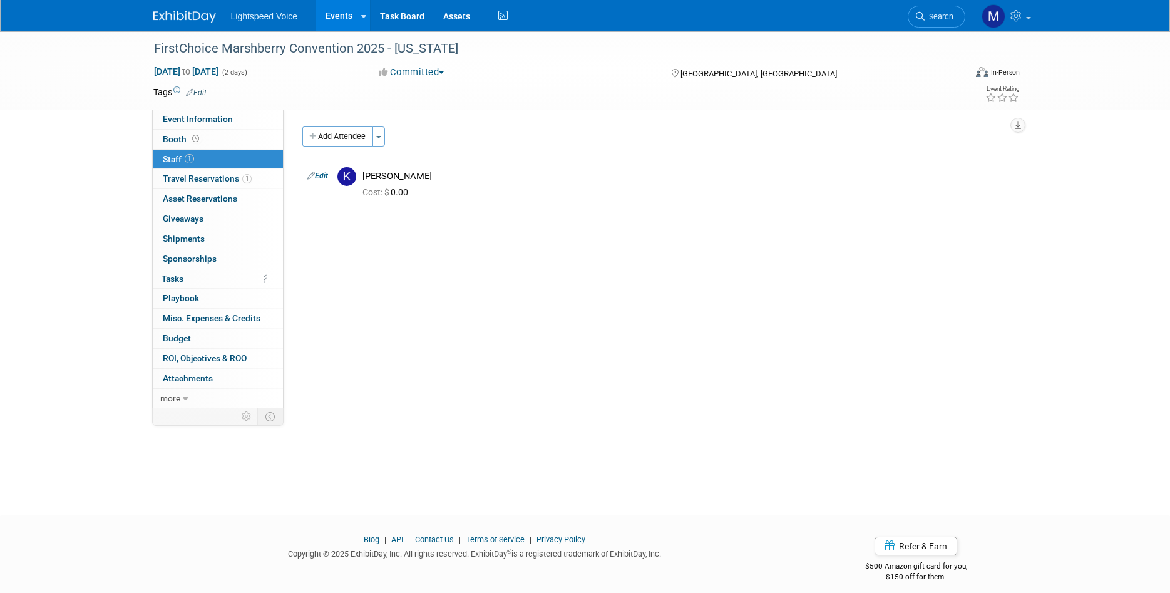
click at [91, 185] on div "FirstChoice Marshberry Convention 2025 - Maryland Oct 23, 2025 to Oct 24, 2025 …" at bounding box center [585, 261] width 1170 height 461
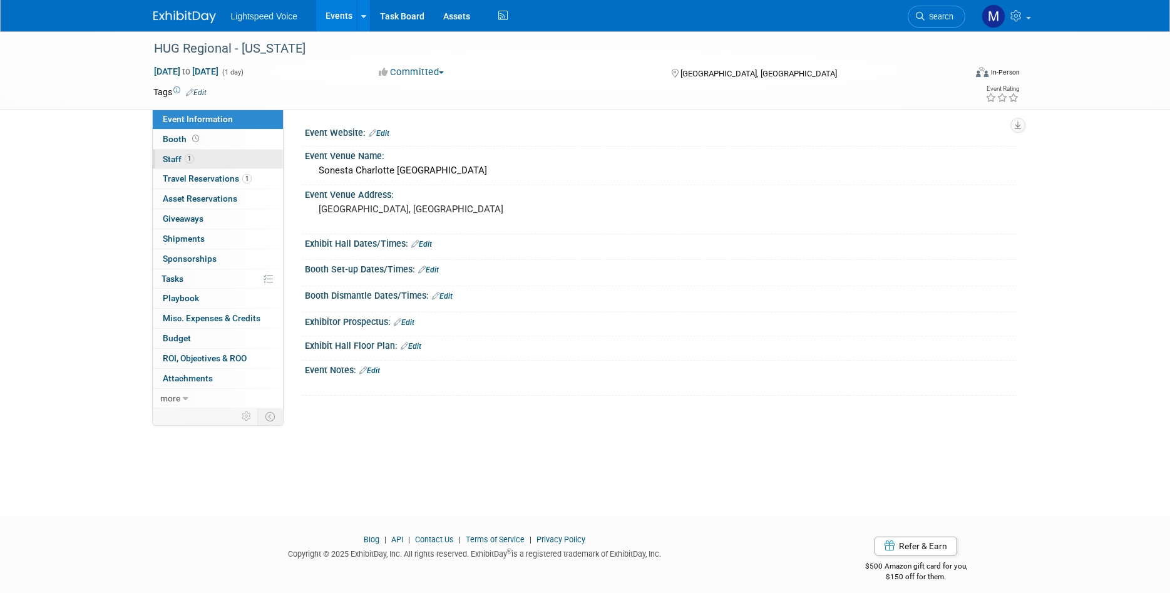
click at [197, 163] on link "1 Staff 1" at bounding box center [218, 159] width 130 height 19
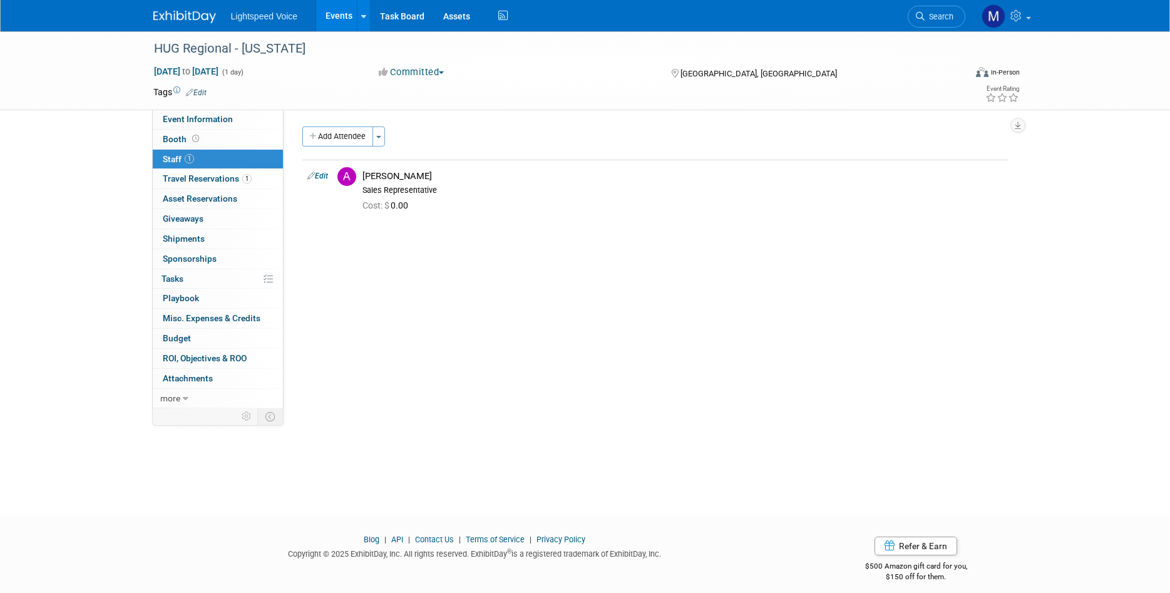
click at [96, 197] on div "HUG Regional - North Carolina Oct 23, 2025 to Oct 23, 2025 (1 day) Oct 23, 2025…" at bounding box center [585, 261] width 1170 height 461
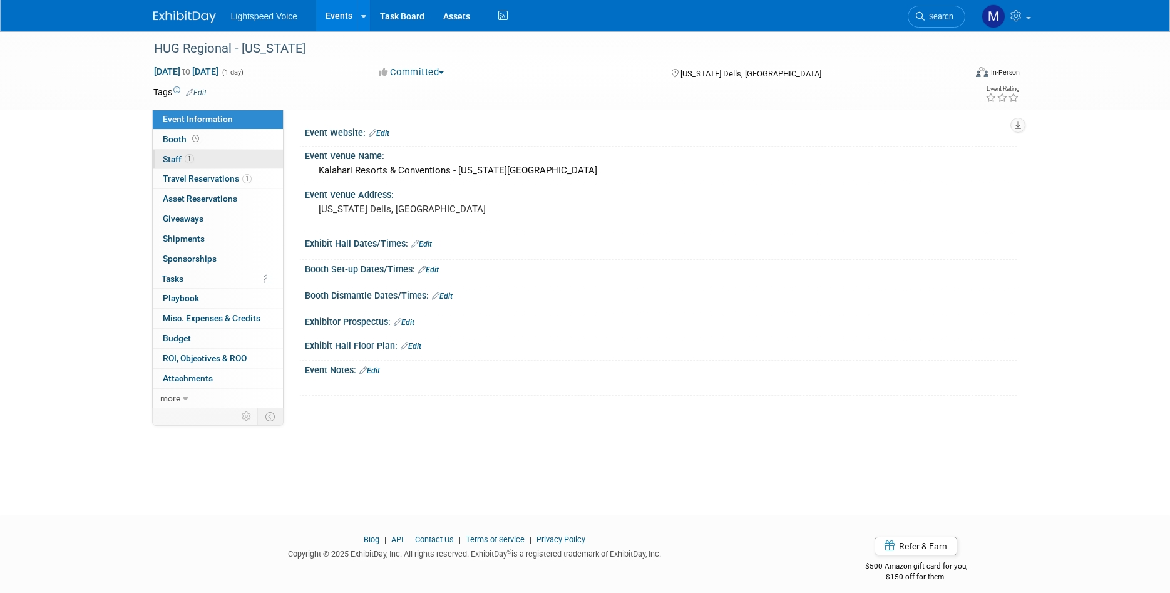
click at [187, 160] on span "1" at bounding box center [189, 158] width 9 height 9
